Goal: Check status: Check status

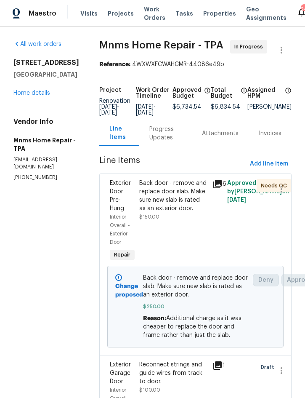
scroll to position [0, 29]
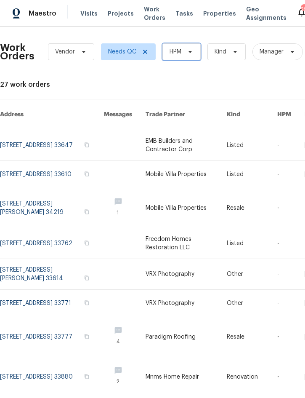
click at [186, 52] on span at bounding box center [188, 51] width 9 height 7
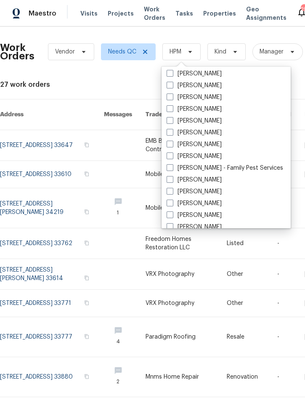
scroll to position [111, 0]
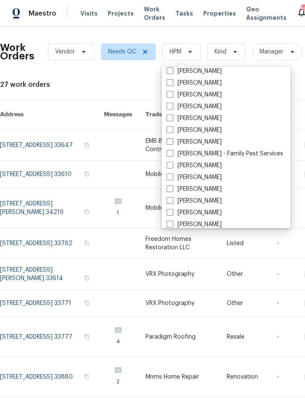
click at [203, 139] on label "[PERSON_NAME]" at bounding box center [194, 142] width 55 height 8
click at [172, 139] on input "[PERSON_NAME]" at bounding box center [169, 140] width 5 height 5
checkbox input "true"
